Goal: Task Accomplishment & Management: Use online tool/utility

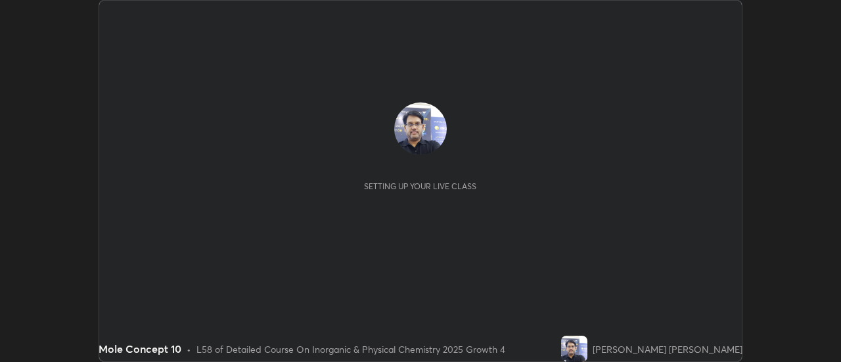
scroll to position [362, 841]
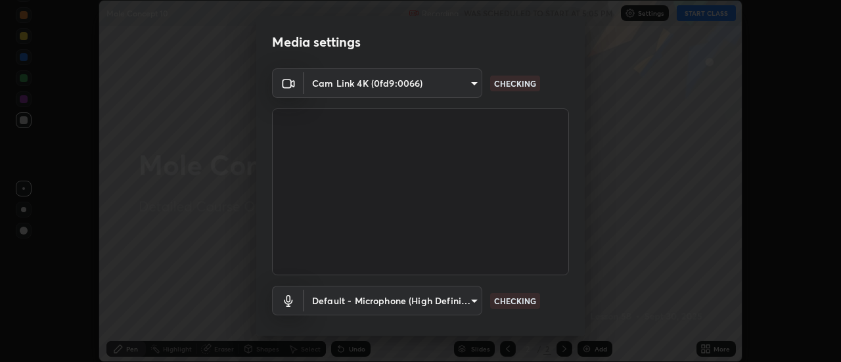
click at [709, 16] on div "Media settings Cam Link 4K (0fd9:0066) b093a16c942e6f6a823c9920e21d79da437b645b…" at bounding box center [420, 181] width 841 height 362
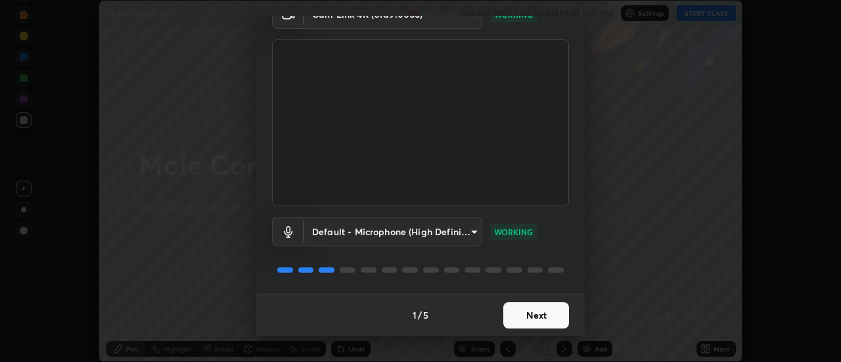
click at [544, 316] on button "Next" at bounding box center [537, 315] width 66 height 26
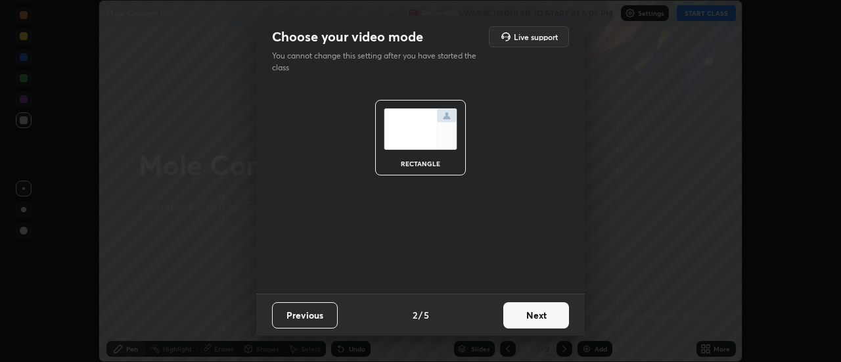
click at [544, 318] on button "Next" at bounding box center [537, 315] width 66 height 26
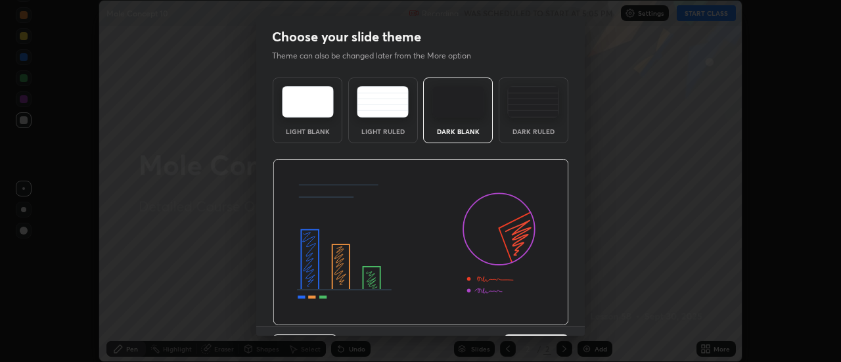
scroll to position [32, 0]
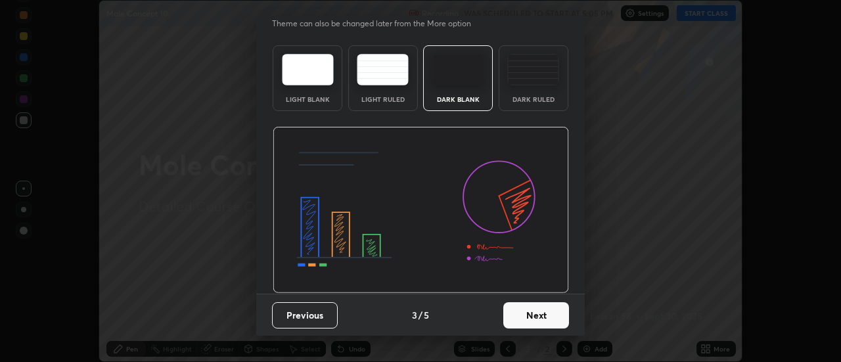
click at [542, 319] on button "Next" at bounding box center [537, 315] width 66 height 26
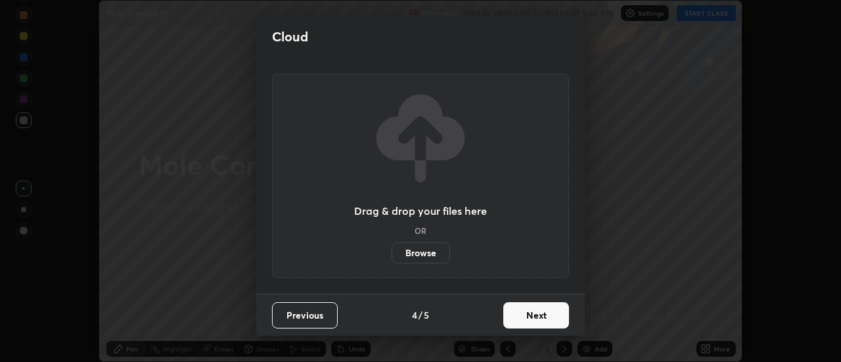
click at [544, 314] on button "Next" at bounding box center [537, 315] width 66 height 26
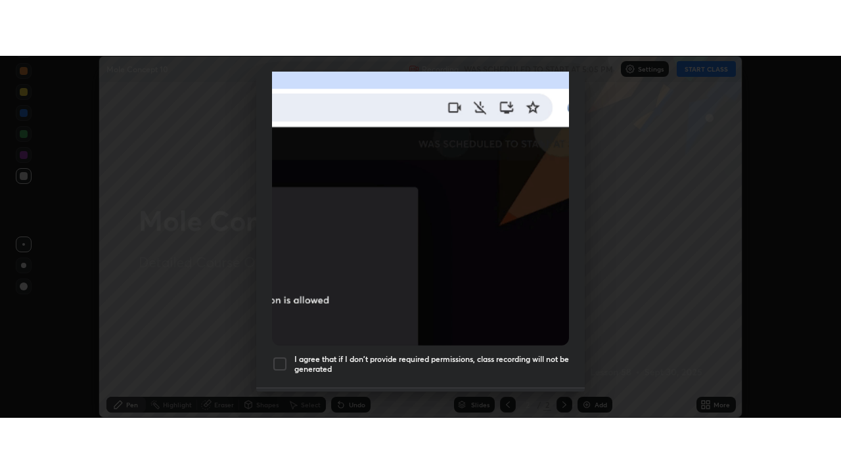
scroll to position [337, 0]
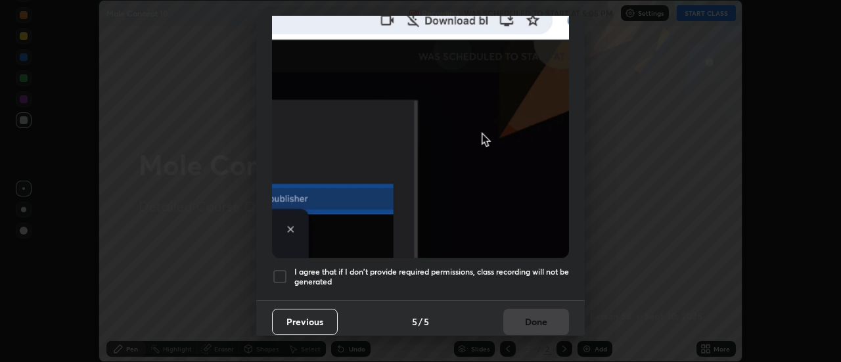
click at [530, 54] on img at bounding box center [420, 114] width 297 height 287
click at [287, 271] on div at bounding box center [280, 277] width 16 height 16
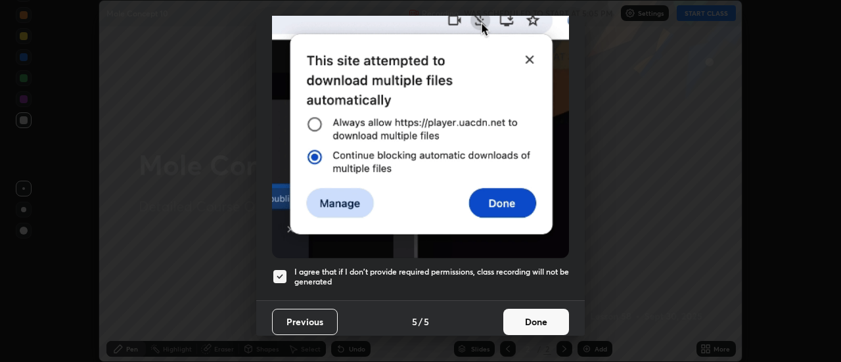
click at [531, 323] on button "Done" at bounding box center [537, 322] width 66 height 26
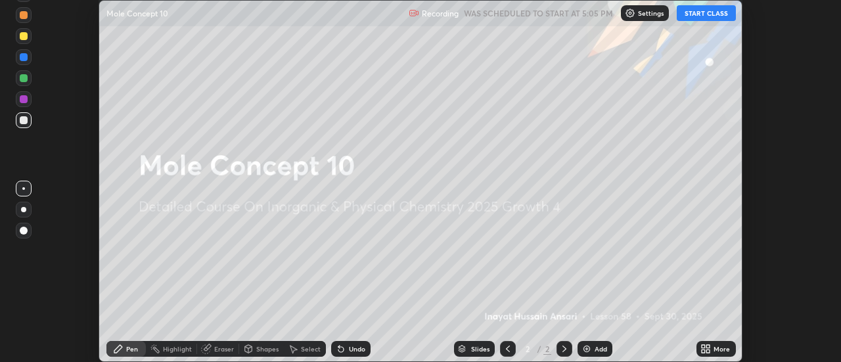
click at [705, 13] on button "START CLASS" at bounding box center [706, 13] width 59 height 16
click at [705, 351] on icon at bounding box center [703, 351] width 3 height 3
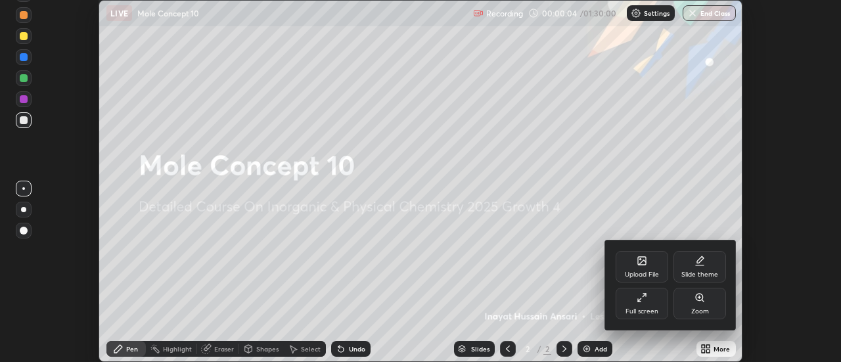
click at [651, 309] on div "Full screen" at bounding box center [642, 311] width 33 height 7
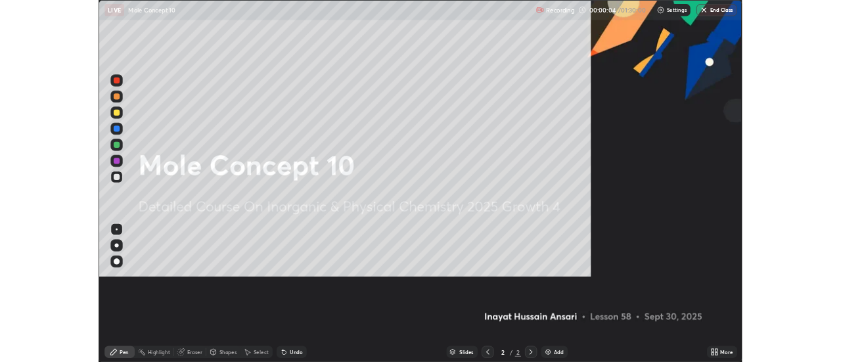
scroll to position [473, 841]
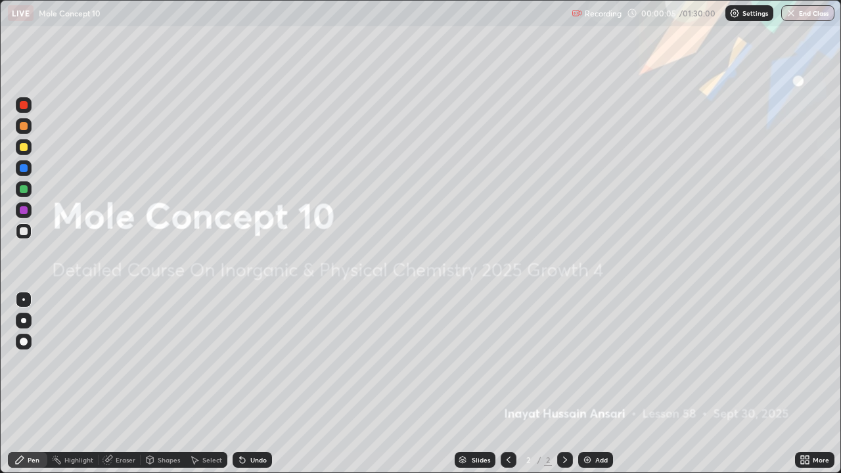
click at [806, 362] on icon at bounding box center [807, 462] width 3 height 3
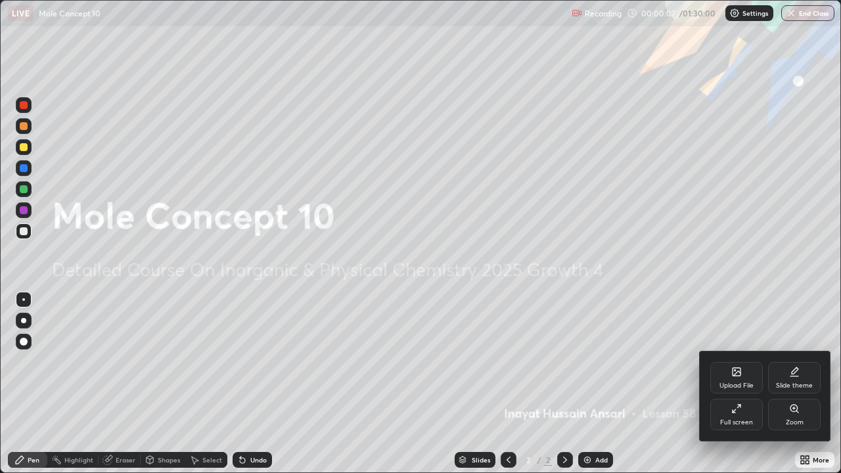
click at [747, 362] on div "Full screen" at bounding box center [737, 422] width 33 height 7
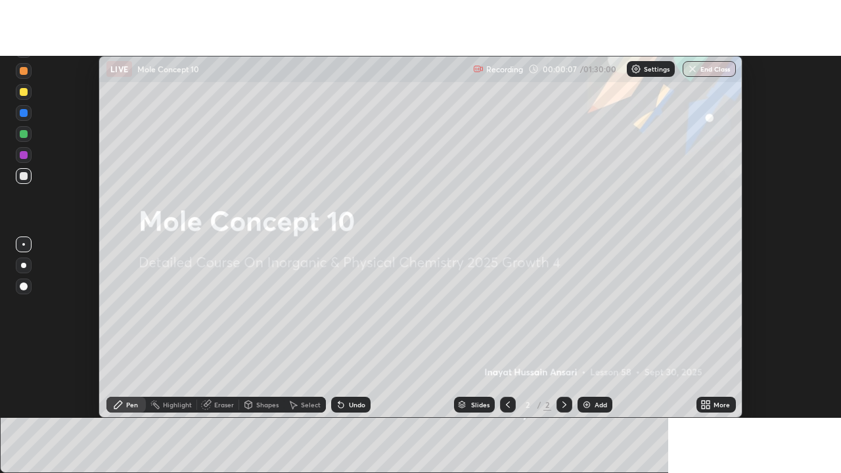
scroll to position [65378, 64899]
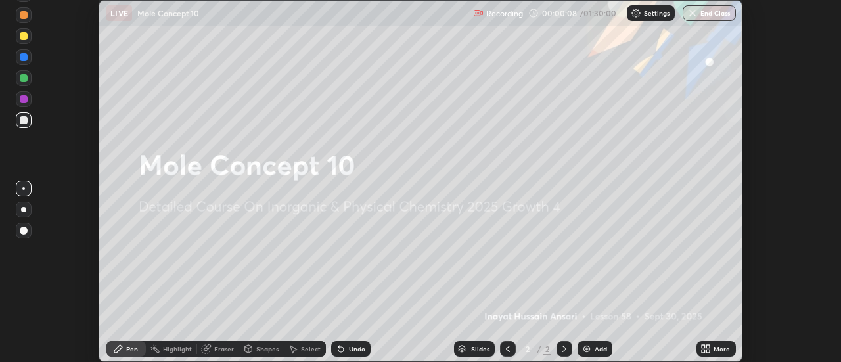
click at [707, 352] on icon at bounding box center [708, 351] width 3 height 3
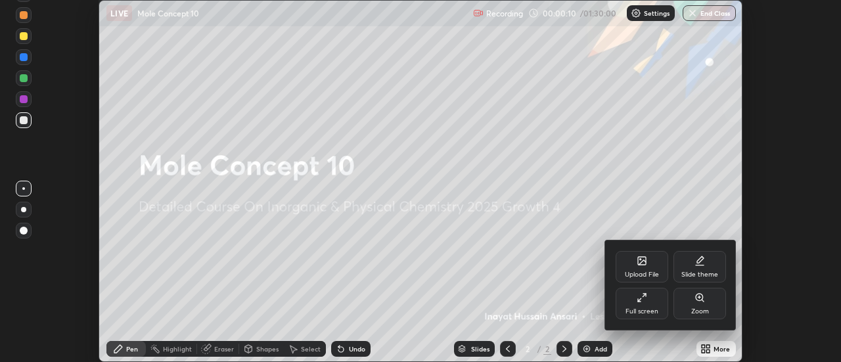
click at [651, 311] on div "Full screen" at bounding box center [642, 311] width 33 height 7
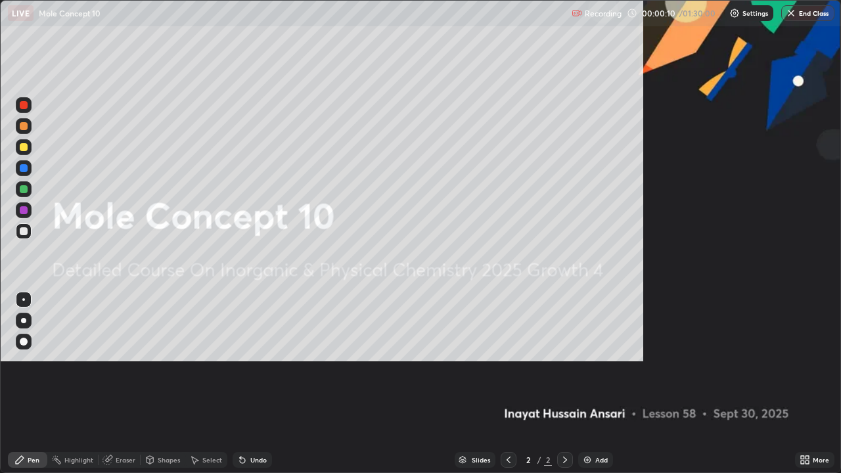
scroll to position [473, 841]
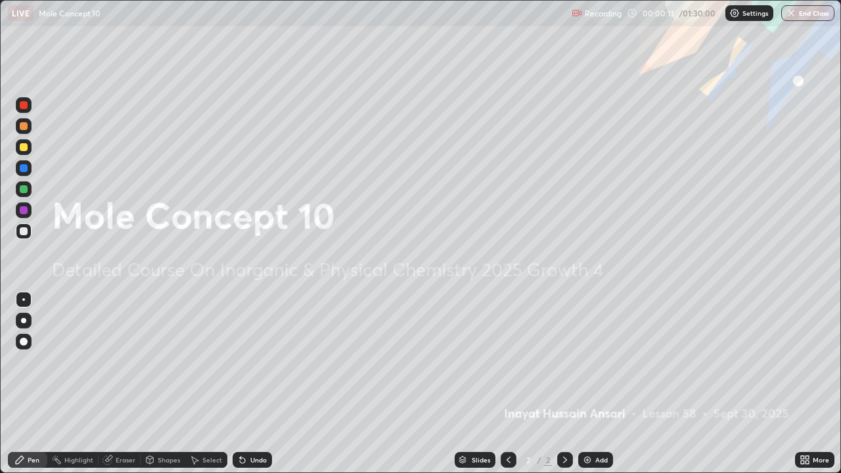
click at [803, 362] on icon at bounding box center [802, 462] width 3 height 3
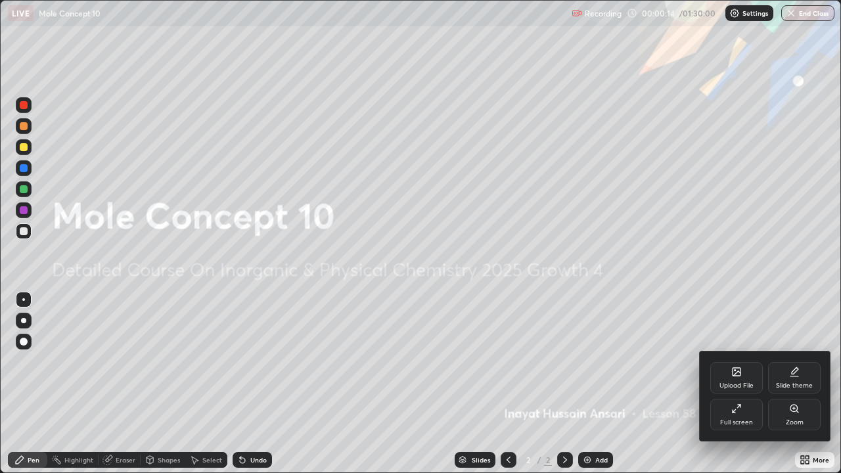
click at [795, 362] on div "Slide theme" at bounding box center [794, 386] width 37 height 7
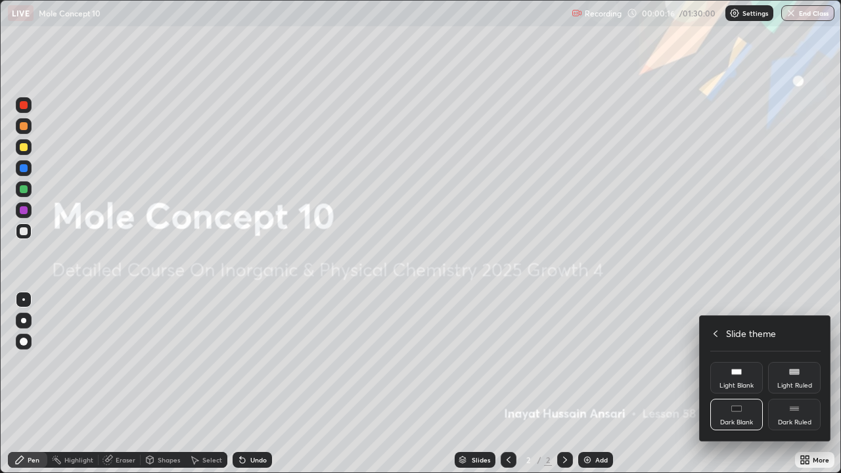
click at [792, 362] on div "Dark Ruled" at bounding box center [795, 415] width 53 height 32
click at [676, 362] on div at bounding box center [420, 236] width 841 height 473
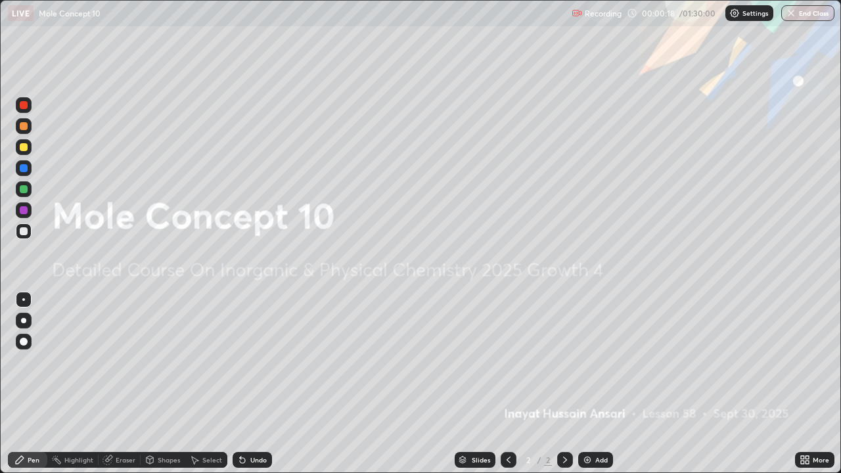
click at [587, 362] on img at bounding box center [587, 460] width 11 height 11
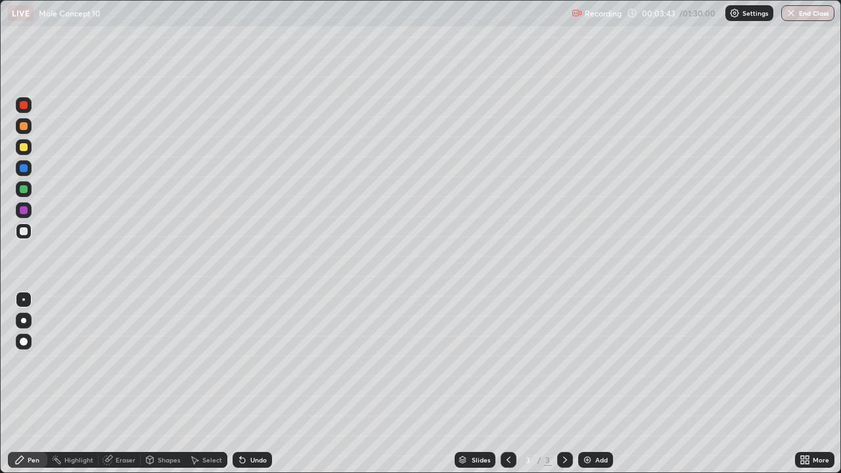
click at [125, 362] on div "Eraser" at bounding box center [126, 460] width 20 height 7
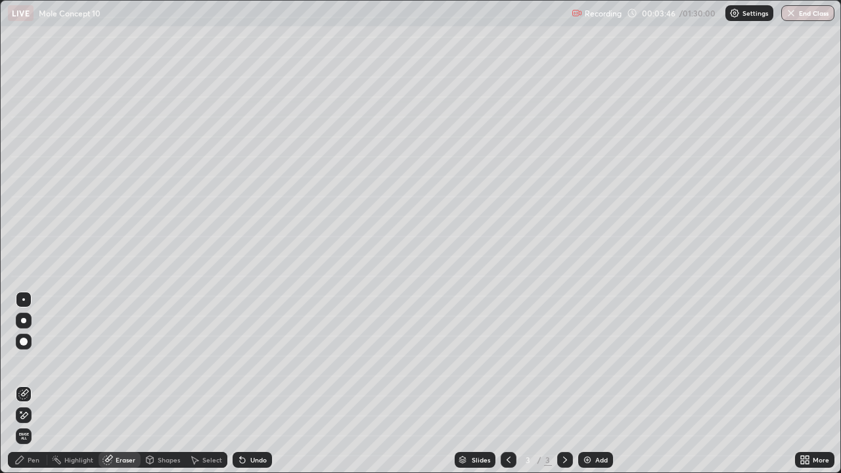
click at [37, 362] on div "Pen" at bounding box center [34, 460] width 12 height 7
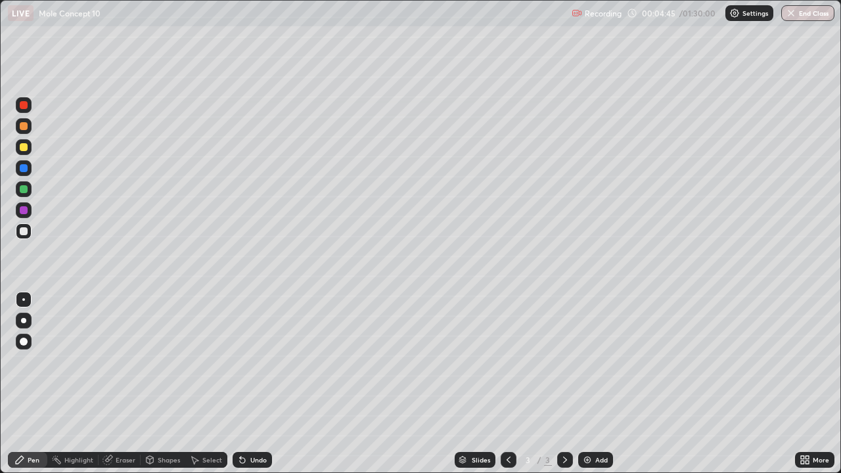
click at [285, 362] on div "Slides 3 / 3 Add" at bounding box center [533, 460] width 523 height 26
click at [295, 362] on div "Slides 3 / 3 Add" at bounding box center [533, 460] width 523 height 26
click at [461, 362] on div "Slides" at bounding box center [475, 460] width 41 height 16
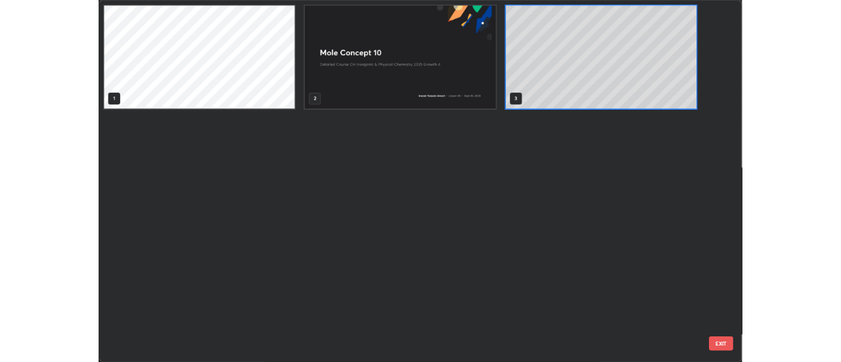
scroll to position [468, 834]
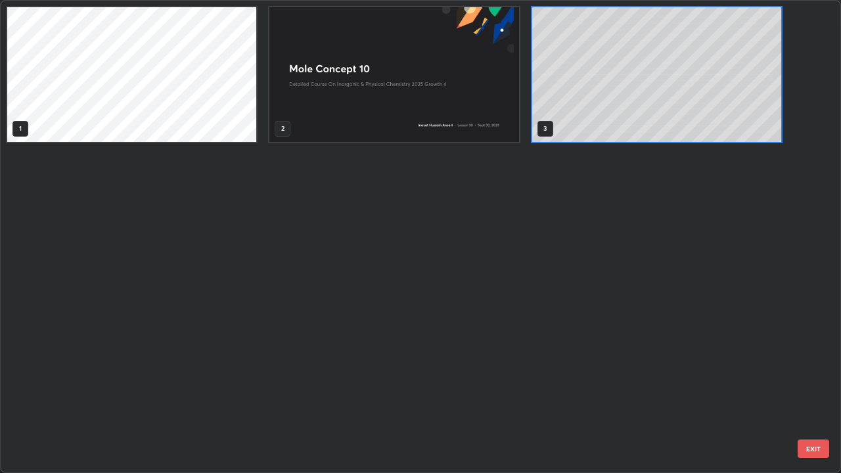
click at [479, 362] on div "1 2 3" at bounding box center [409, 237] width 817 height 472
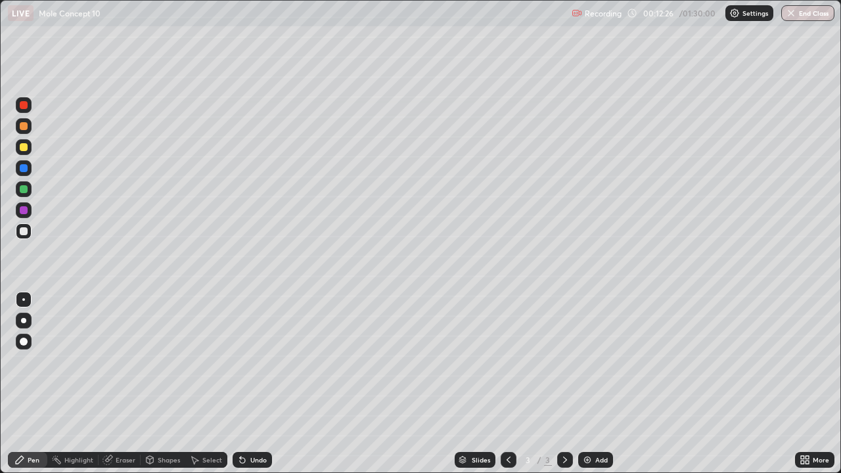
click at [588, 362] on img at bounding box center [587, 460] width 11 height 11
click at [508, 362] on icon at bounding box center [509, 460] width 11 height 11
click at [564, 362] on icon at bounding box center [565, 460] width 11 height 11
click at [586, 362] on img at bounding box center [587, 460] width 11 height 11
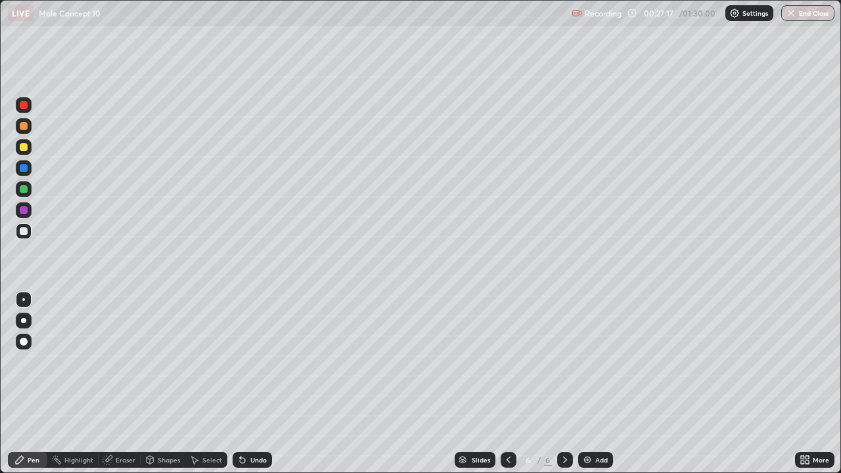
click at [587, 362] on img at bounding box center [587, 460] width 11 height 11
click at [126, 362] on div "Eraser" at bounding box center [126, 460] width 20 height 7
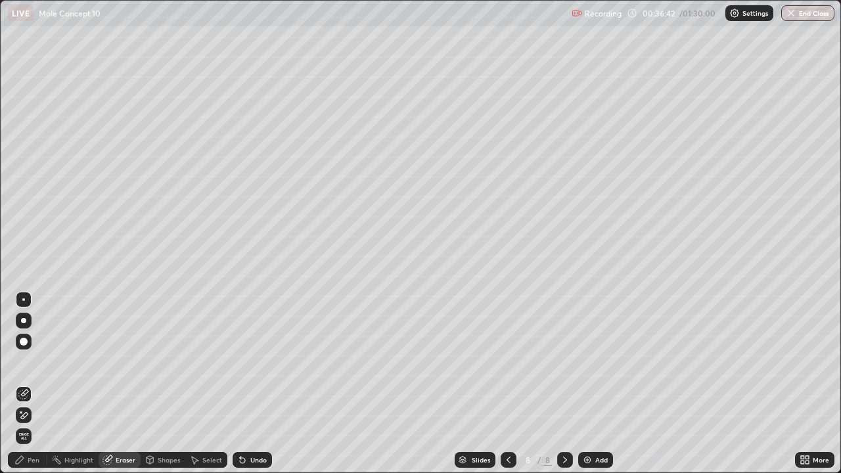
click at [37, 362] on div "Pen" at bounding box center [34, 460] width 12 height 7
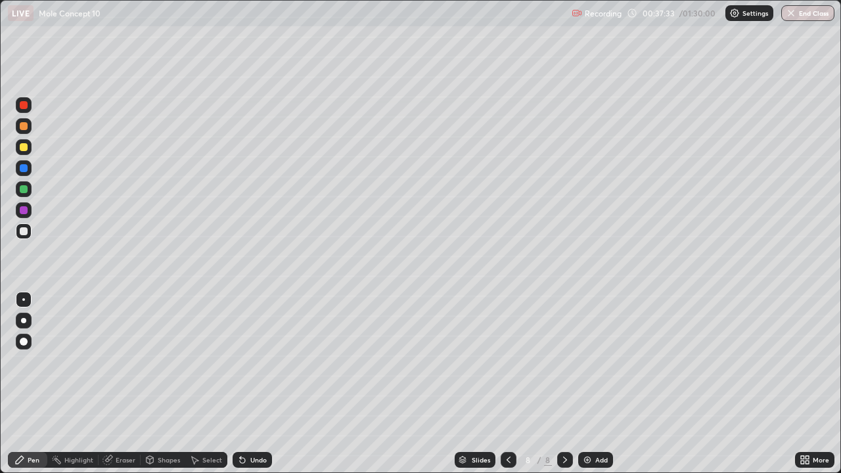
click at [586, 362] on img at bounding box center [587, 460] width 11 height 11
click at [509, 362] on icon at bounding box center [509, 460] width 11 height 11
click at [564, 362] on icon at bounding box center [565, 460] width 11 height 11
click at [587, 362] on img at bounding box center [587, 460] width 11 height 11
click at [128, 362] on div "Eraser" at bounding box center [126, 460] width 20 height 7
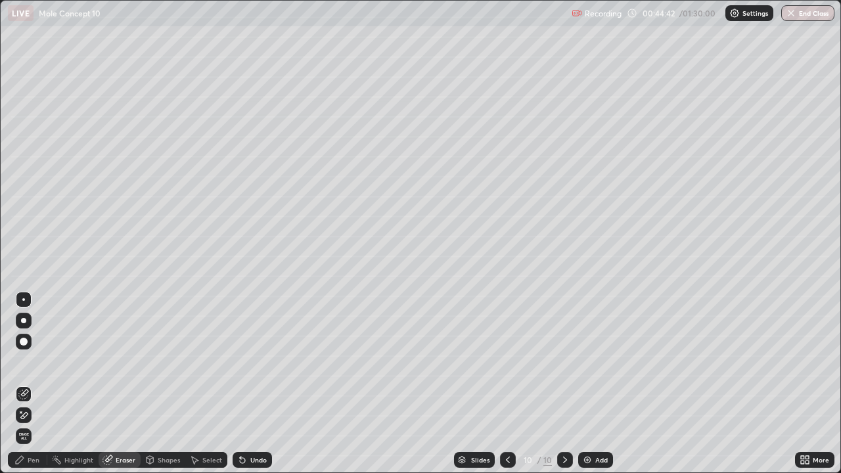
click at [41, 362] on div "Pen" at bounding box center [27, 460] width 39 height 16
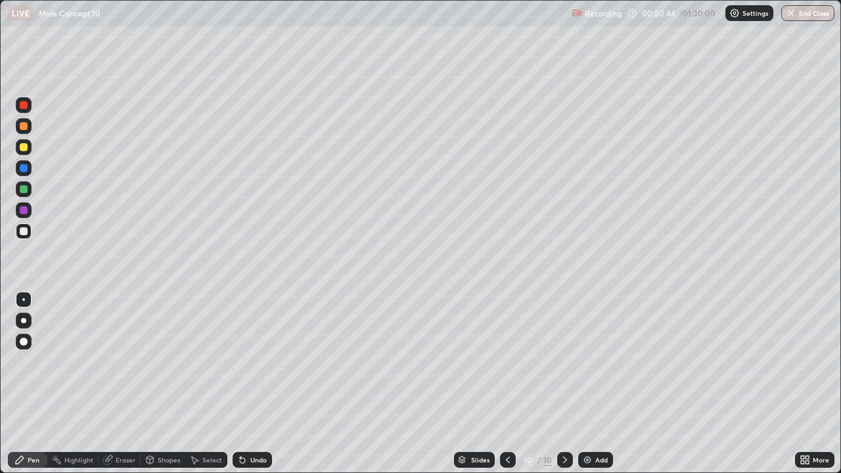
click at [129, 362] on div "Eraser" at bounding box center [126, 460] width 20 height 7
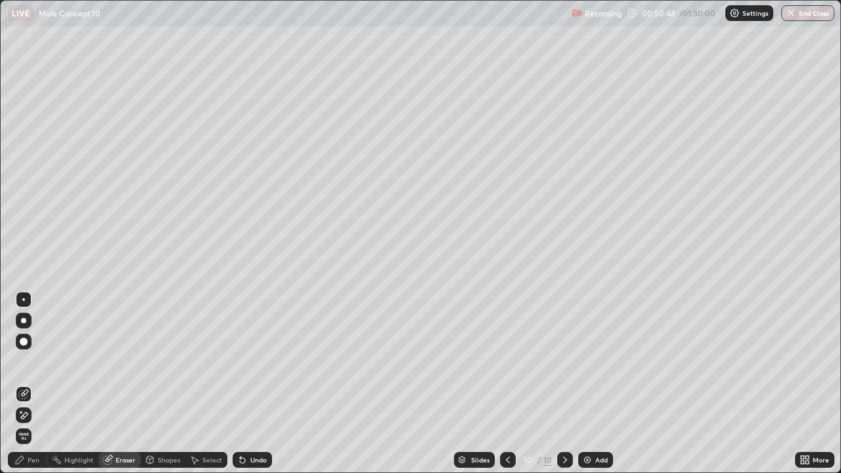
click at [46, 362] on div "Pen" at bounding box center [27, 460] width 39 height 16
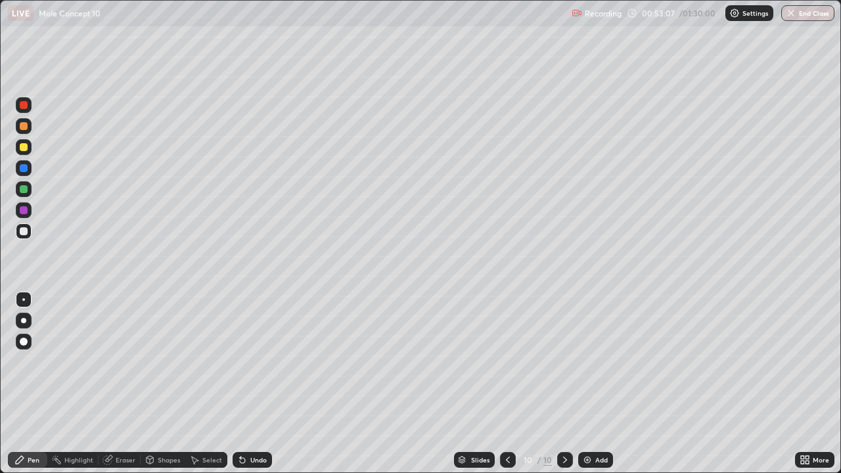
click at [587, 362] on img at bounding box center [587, 460] width 11 height 11
click at [120, 362] on div "Eraser" at bounding box center [126, 460] width 20 height 7
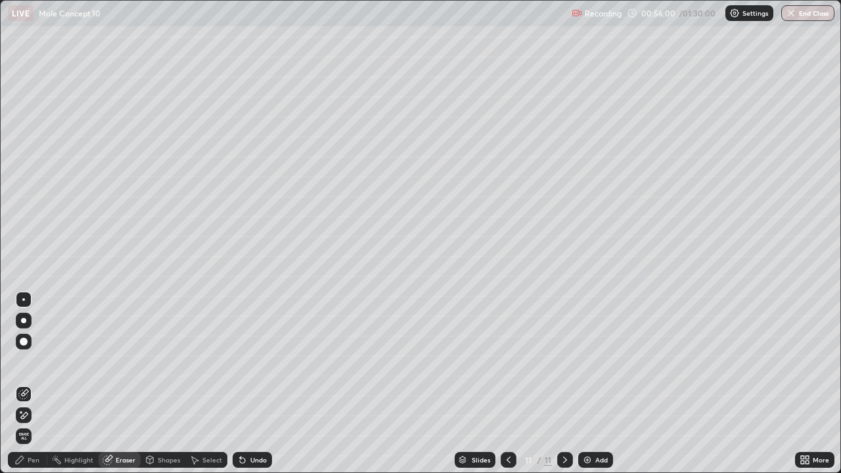
click at [34, 362] on div "Pen" at bounding box center [34, 460] width 12 height 7
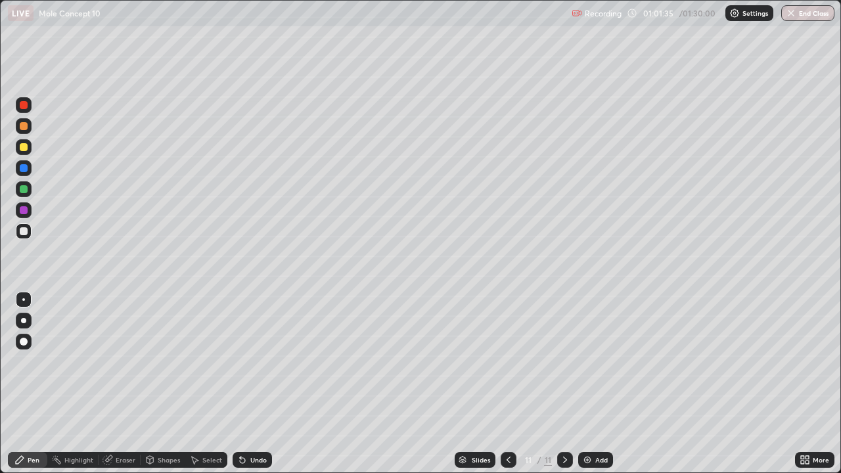
click at [586, 362] on img at bounding box center [587, 460] width 11 height 11
click at [587, 362] on img at bounding box center [587, 460] width 11 height 11
click at [118, 362] on div "Eraser" at bounding box center [126, 460] width 20 height 7
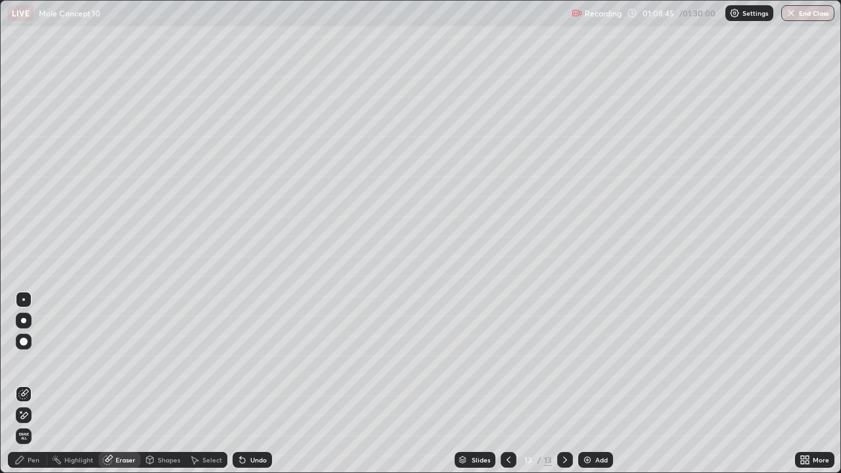
click at [38, 362] on div "Pen" at bounding box center [34, 460] width 12 height 7
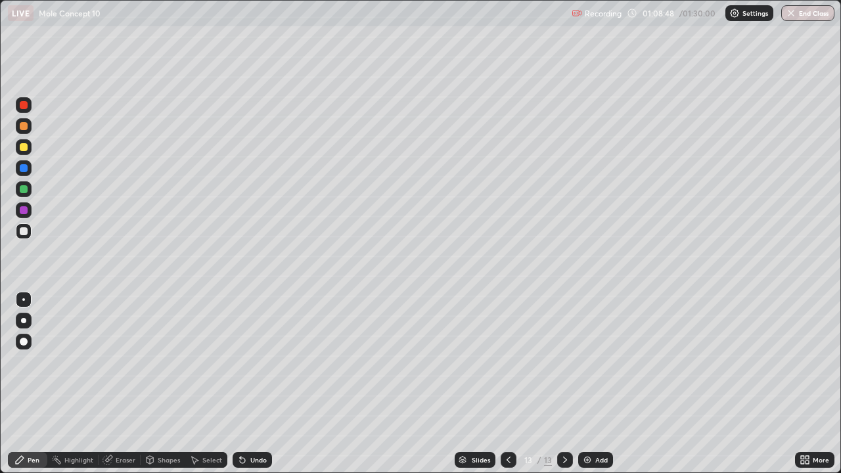
click at [564, 362] on icon at bounding box center [565, 460] width 11 height 11
click at [583, 362] on img at bounding box center [587, 460] width 11 height 11
click at [579, 362] on div "Add" at bounding box center [596, 460] width 35 height 16
click at [508, 362] on icon at bounding box center [509, 460] width 4 height 7
click at [589, 362] on img at bounding box center [587, 460] width 11 height 11
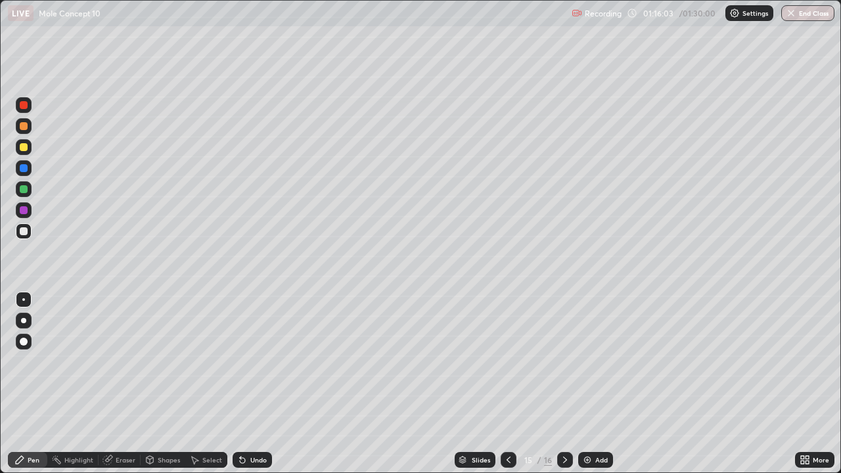
click at [118, 362] on div "Eraser" at bounding box center [126, 460] width 20 height 7
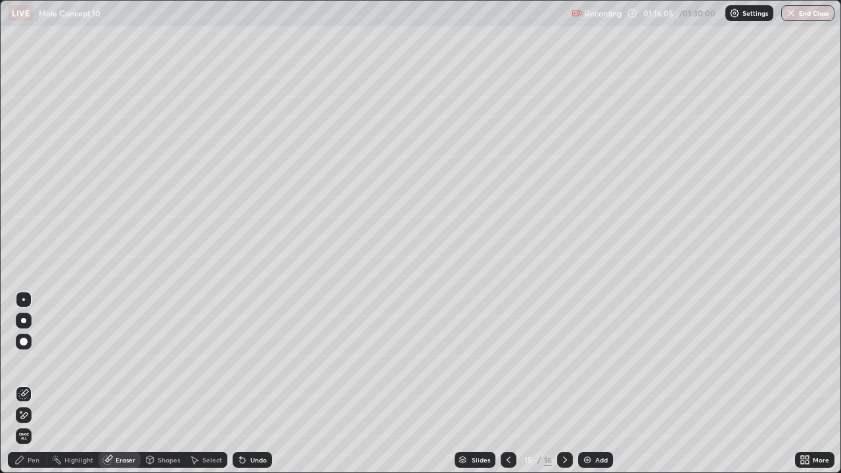
click at [32, 362] on div "Pen" at bounding box center [34, 460] width 12 height 7
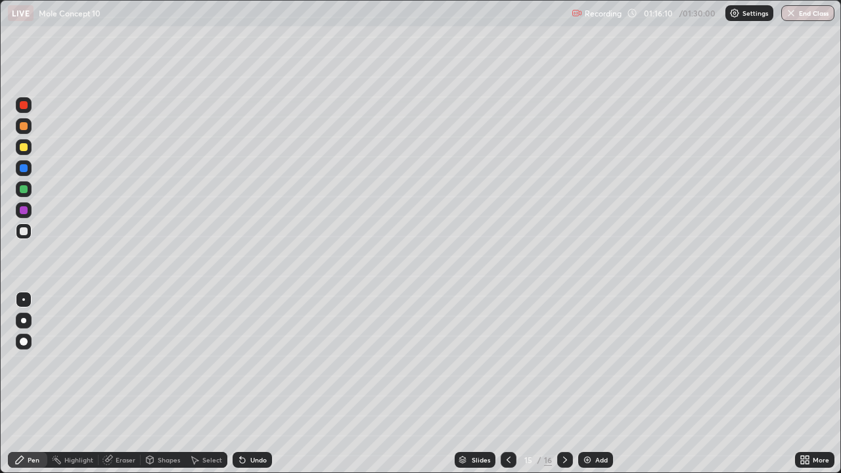
click at [41, 362] on div "Pen" at bounding box center [27, 460] width 39 height 16
click at [39, 362] on div "Pen" at bounding box center [34, 460] width 12 height 7
click at [588, 362] on img at bounding box center [587, 460] width 11 height 11
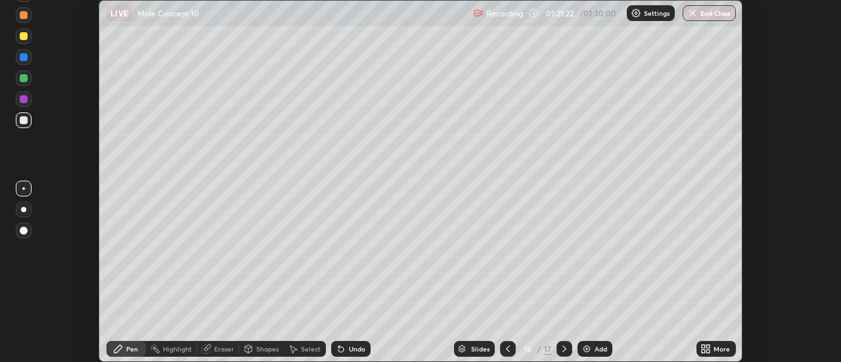
scroll to position [65378, 64899]
click at [705, 350] on icon at bounding box center [703, 351] width 3 height 3
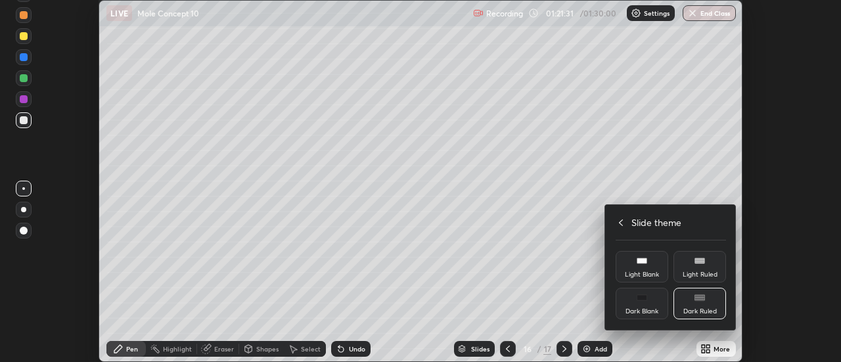
click at [708, 310] on div "Dark Ruled" at bounding box center [701, 311] width 34 height 7
click at [705, 350] on div at bounding box center [420, 181] width 841 height 362
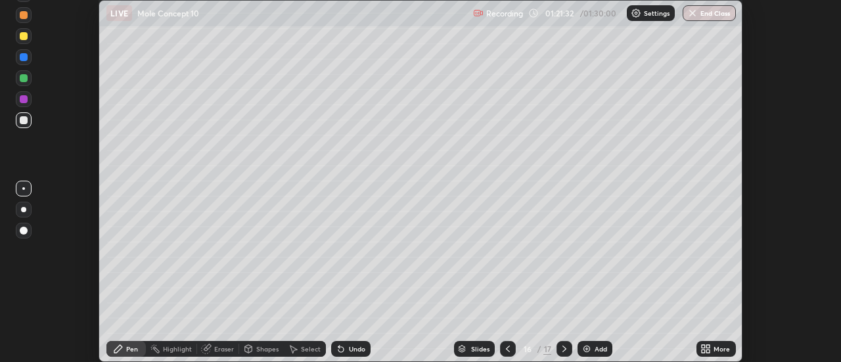
click at [707, 349] on icon at bounding box center [706, 349] width 11 height 11
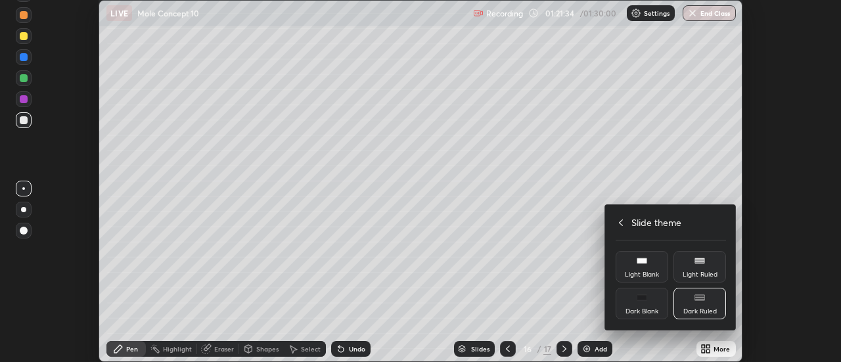
click at [780, 229] on div at bounding box center [420, 181] width 841 height 362
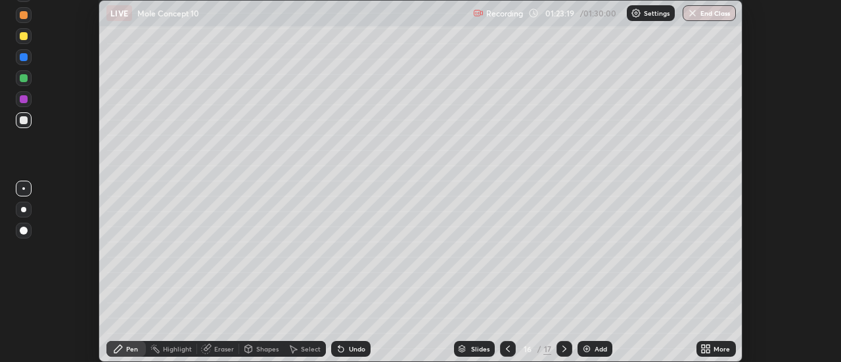
click at [509, 350] on icon at bounding box center [508, 349] width 11 height 11
click at [509, 352] on icon at bounding box center [508, 349] width 4 height 7
click at [228, 343] on div "Eraser" at bounding box center [218, 349] width 42 height 16
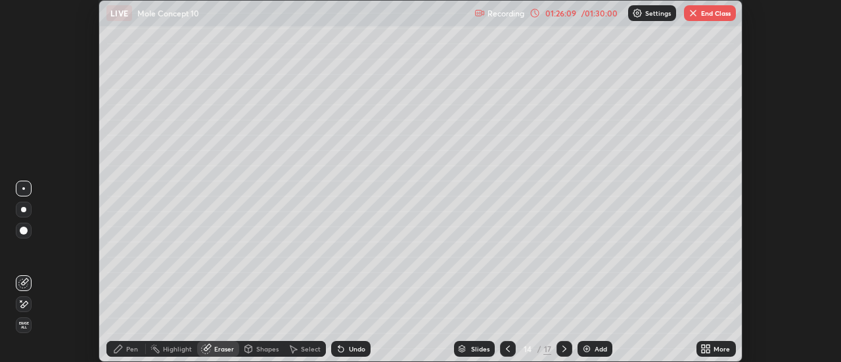
click at [702, 10] on button "End Class" at bounding box center [710, 13] width 52 height 16
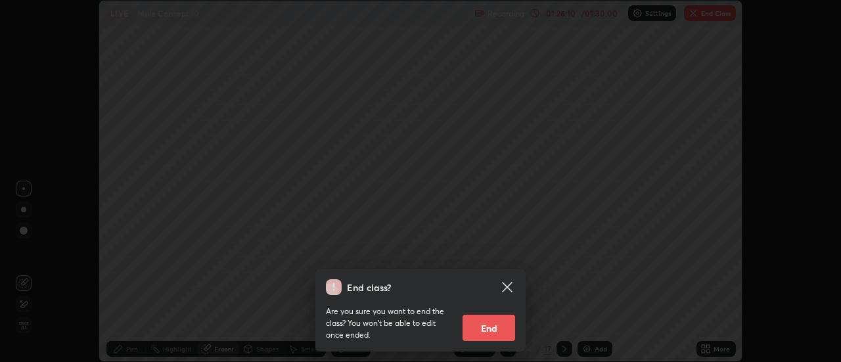
click at [490, 323] on button "End" at bounding box center [489, 328] width 53 height 26
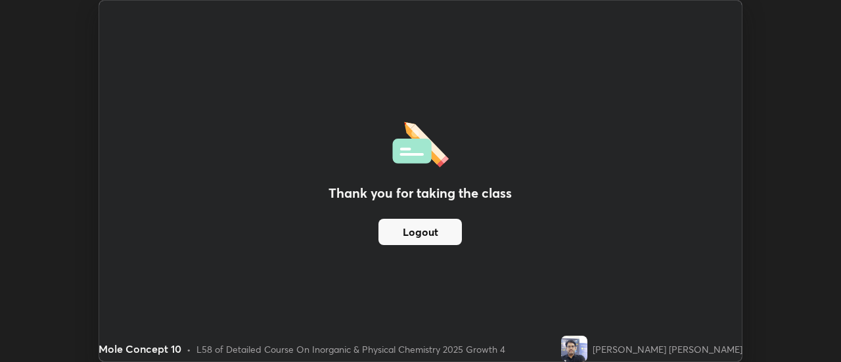
click at [684, 78] on div "Thank you for taking the class Logout" at bounding box center [420, 181] width 643 height 361
click at [400, 164] on img at bounding box center [420, 143] width 57 height 50
